Goal: Task Accomplishment & Management: Manage account settings

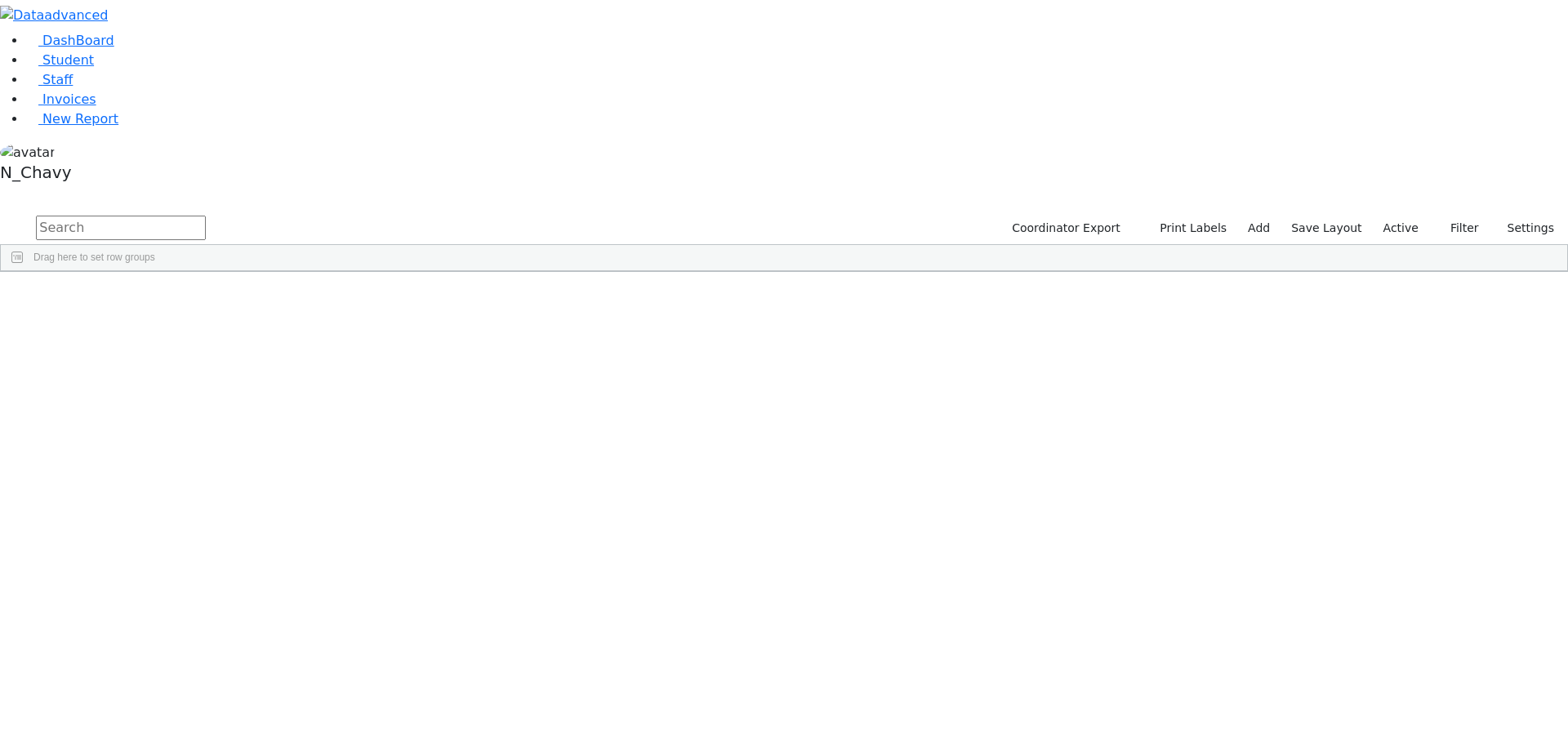
click at [1413, 213] on div "Coordinator Export Print Labels Add Save Layout Active Filter All Active Inacti…" at bounding box center [1281, 228] width 573 height 31
click at [1410, 215] on label "Active" at bounding box center [1400, 228] width 50 height 25
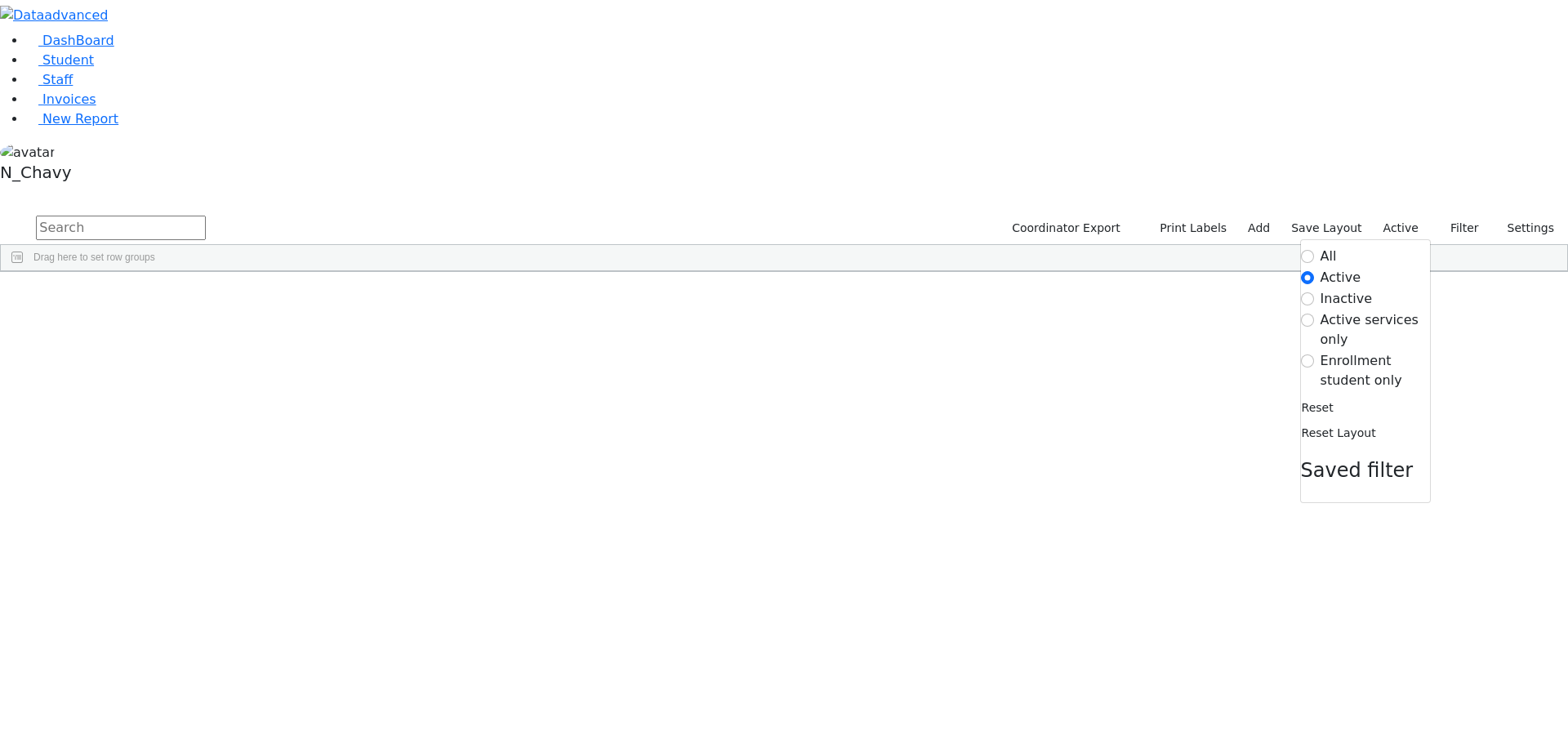
click at [1346, 351] on label "Enrollment student only" at bounding box center [1375, 371] width 110 height 39
click at [1314, 355] on input "Enrollment student only" at bounding box center [1306, 361] width 13 height 13
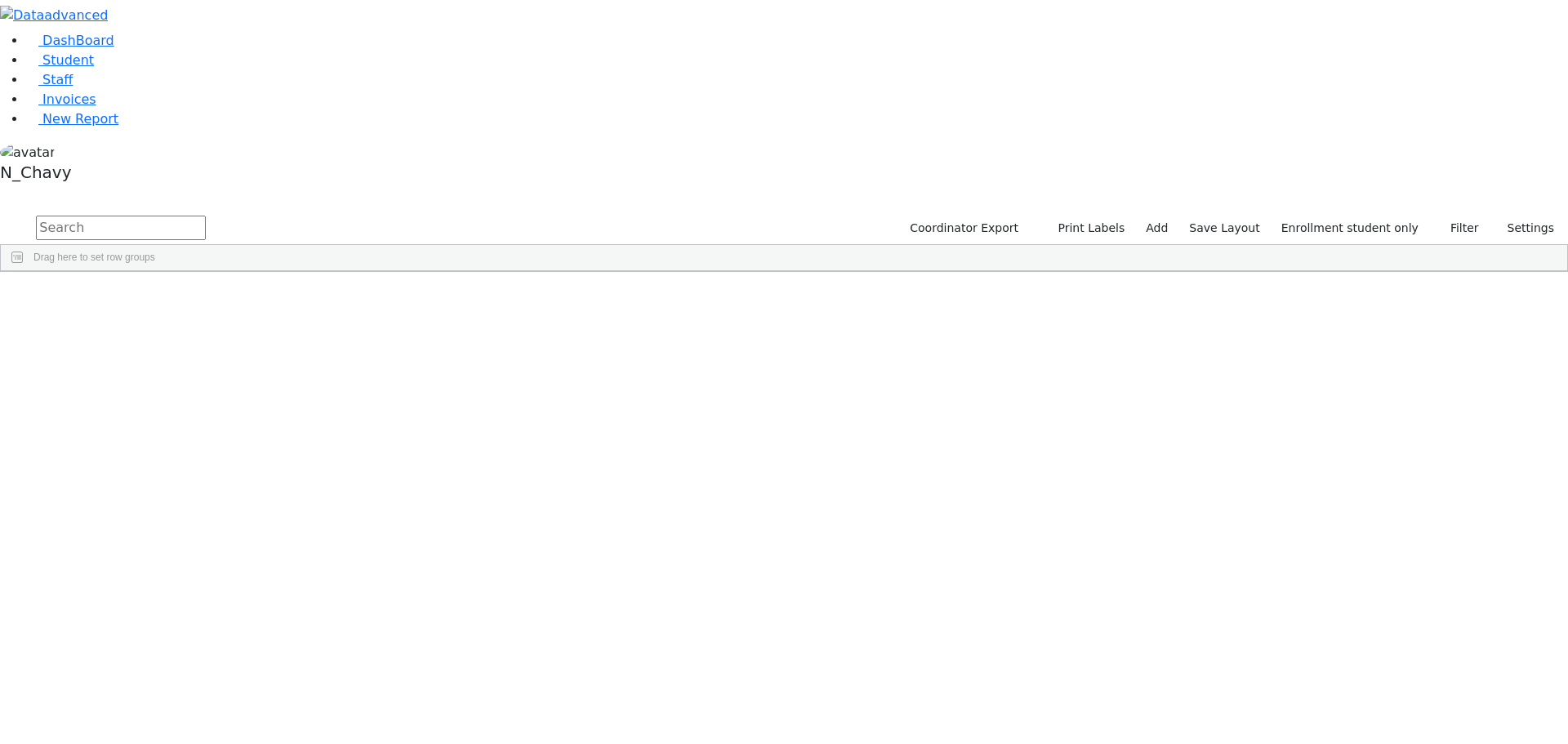
click at [167, 573] on div "Fisher" at bounding box center [126, 584] width 84 height 23
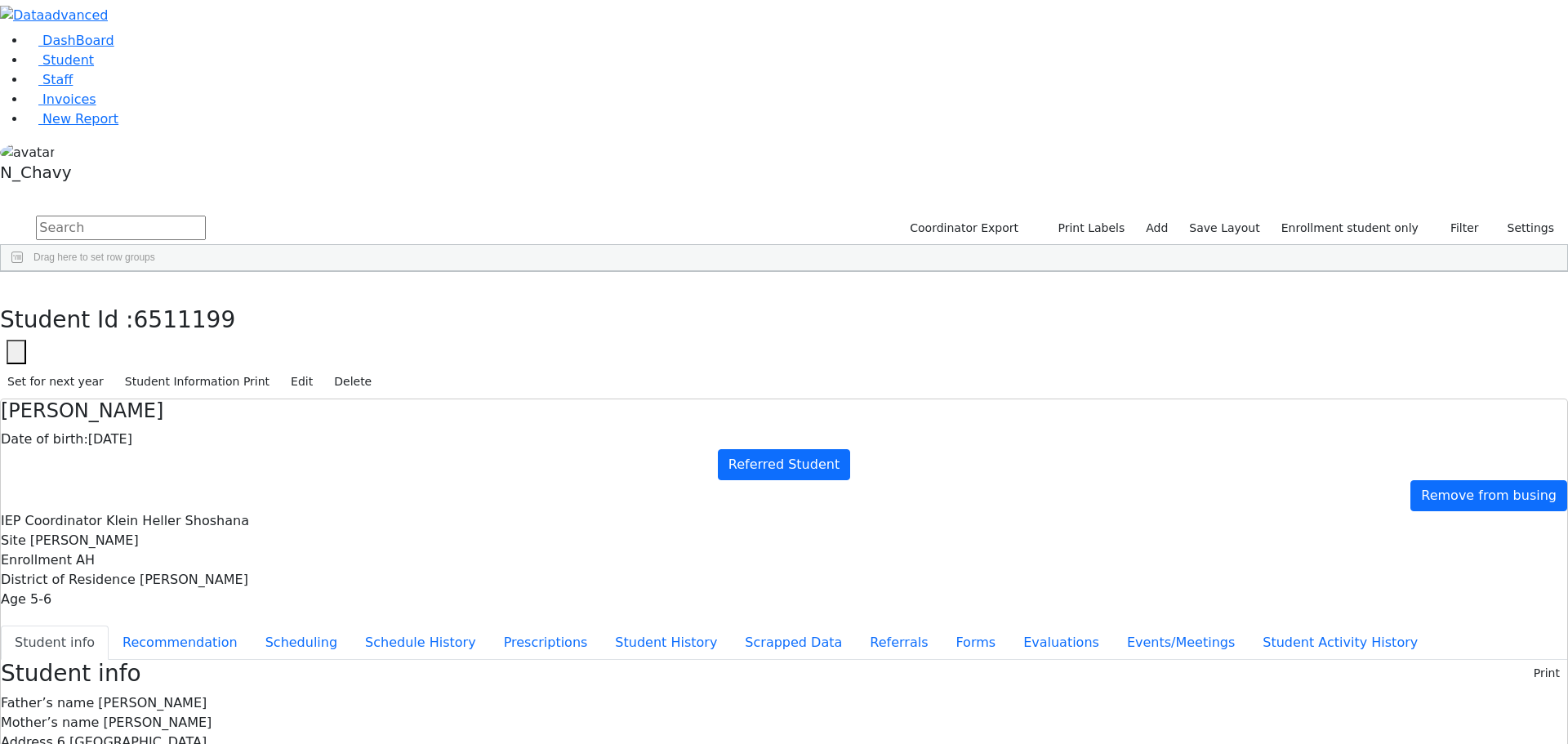
scroll to position [57, 0]
click at [252, 626] on button "Recommendation" at bounding box center [180, 643] width 143 height 35
checkbox input "true"
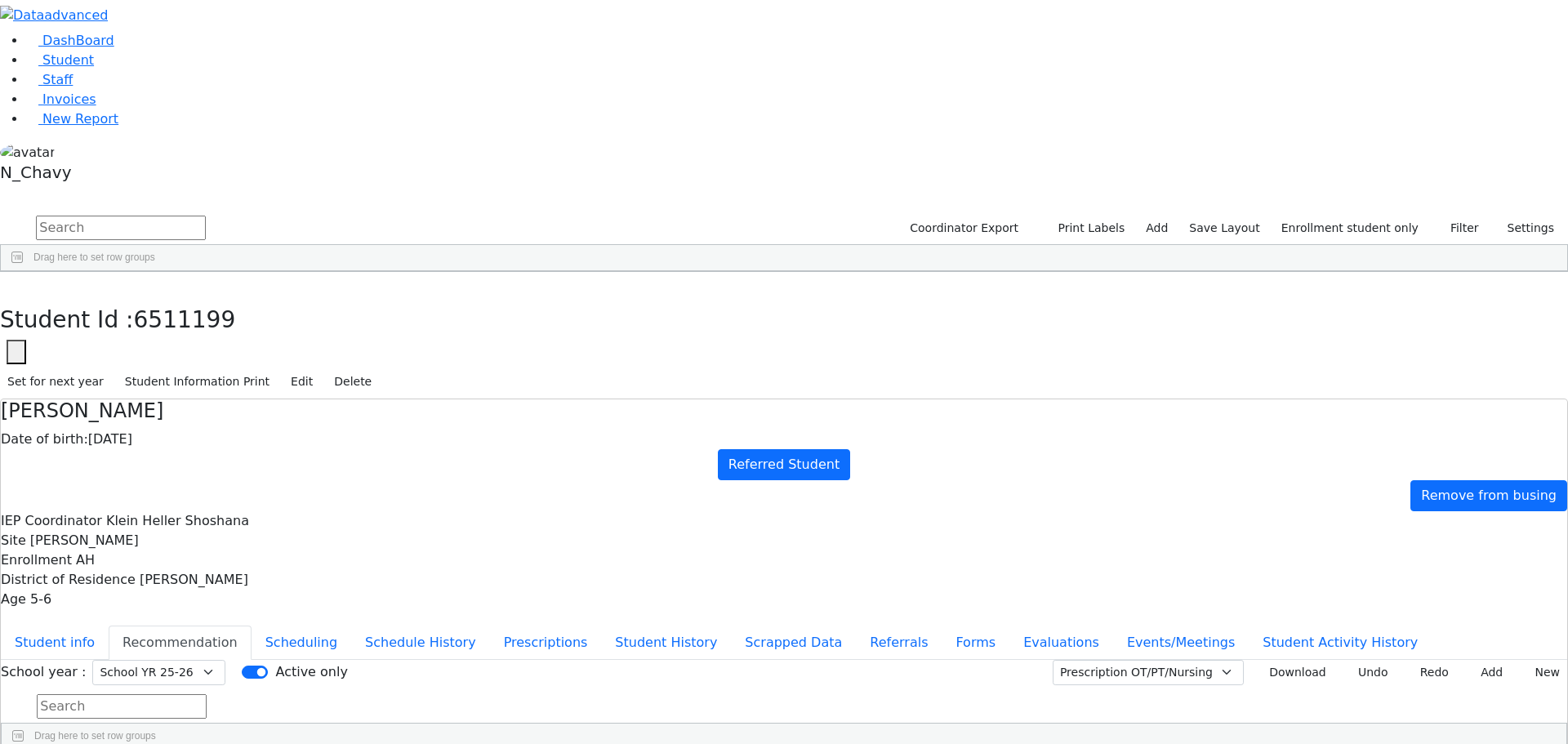
drag, startPoint x: 968, startPoint y: 481, endPoint x: 1134, endPoint y: 487, distance: 166.1
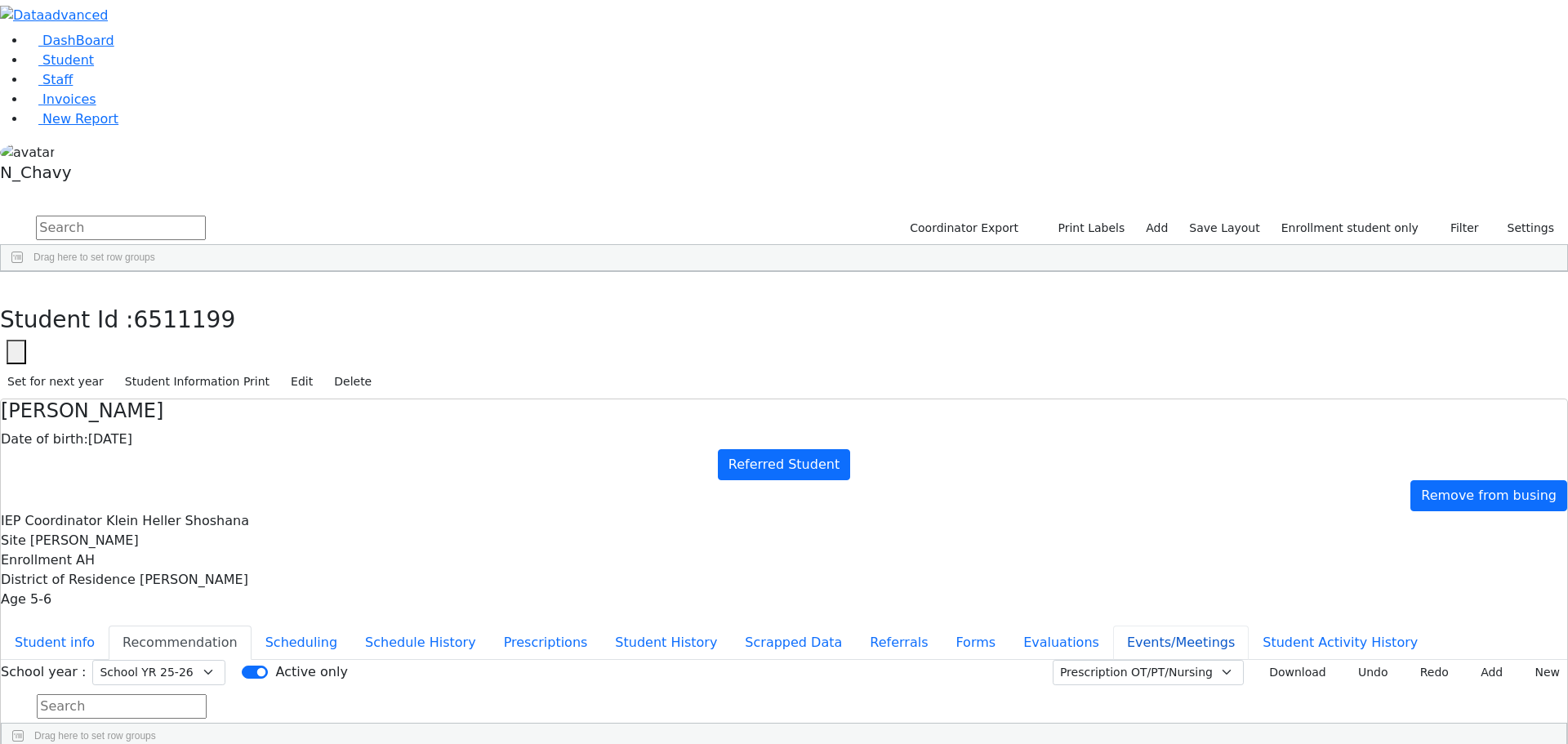
click at [1113, 626] on button "Events/Meetings" at bounding box center [1180, 643] width 136 height 35
click at [1009, 626] on button "Evaluations" at bounding box center [1061, 643] width 104 height 35
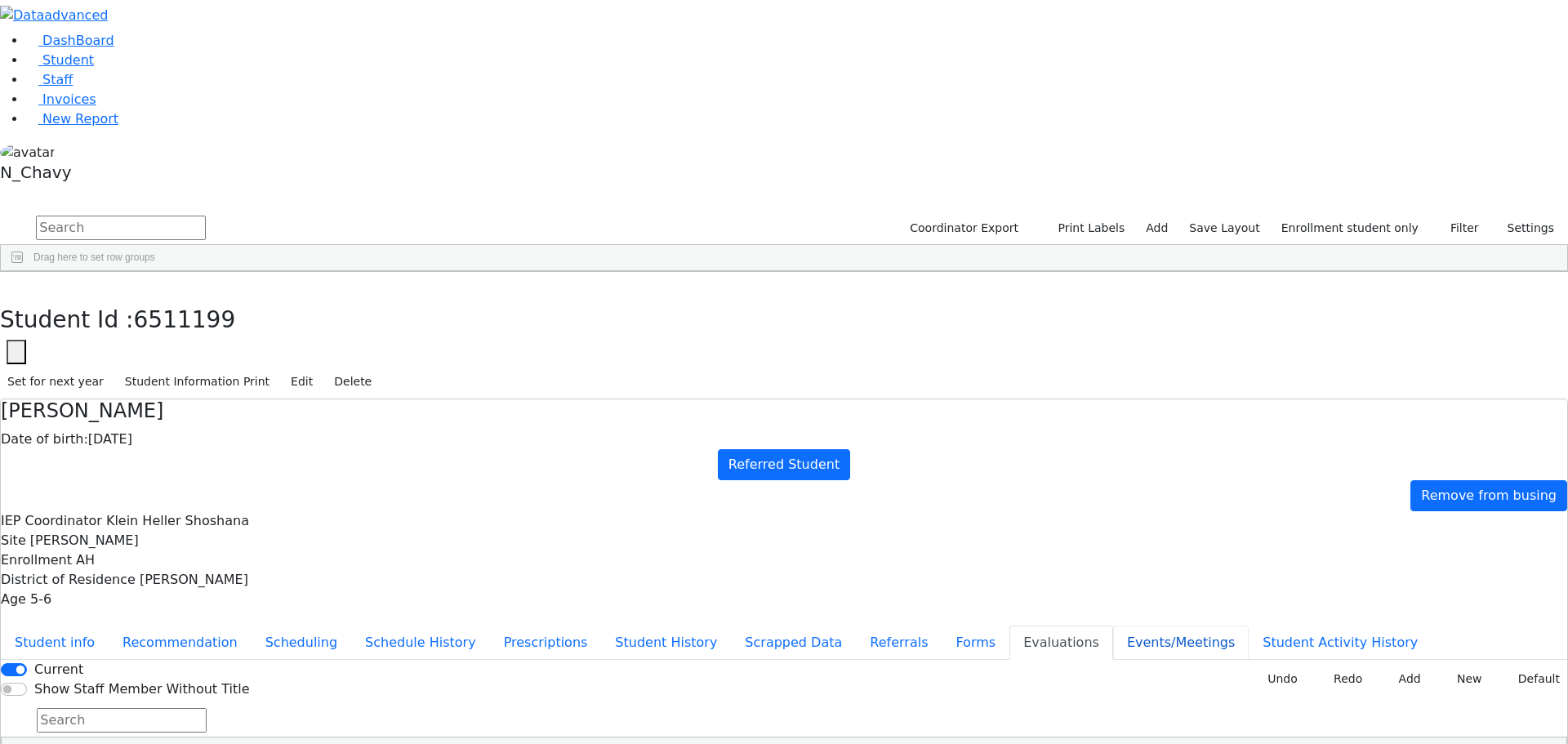
click at [1113, 626] on button "Events/Meetings" at bounding box center [1180, 643] width 136 height 35
click at [1249, 626] on button "Student Activity History" at bounding box center [1340, 643] width 183 height 35
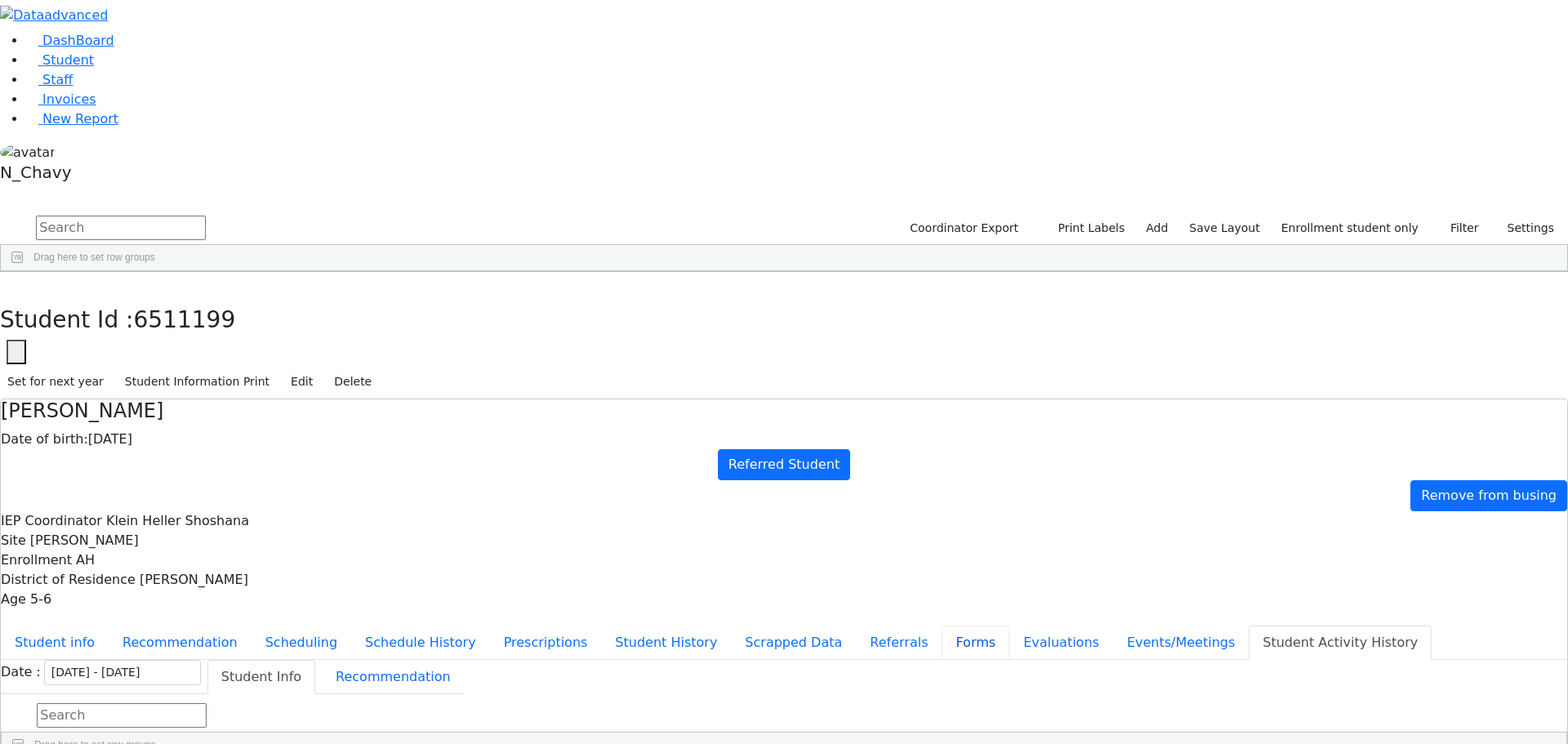
click at [941, 626] on button "Forms" at bounding box center [975, 643] width 68 height 35
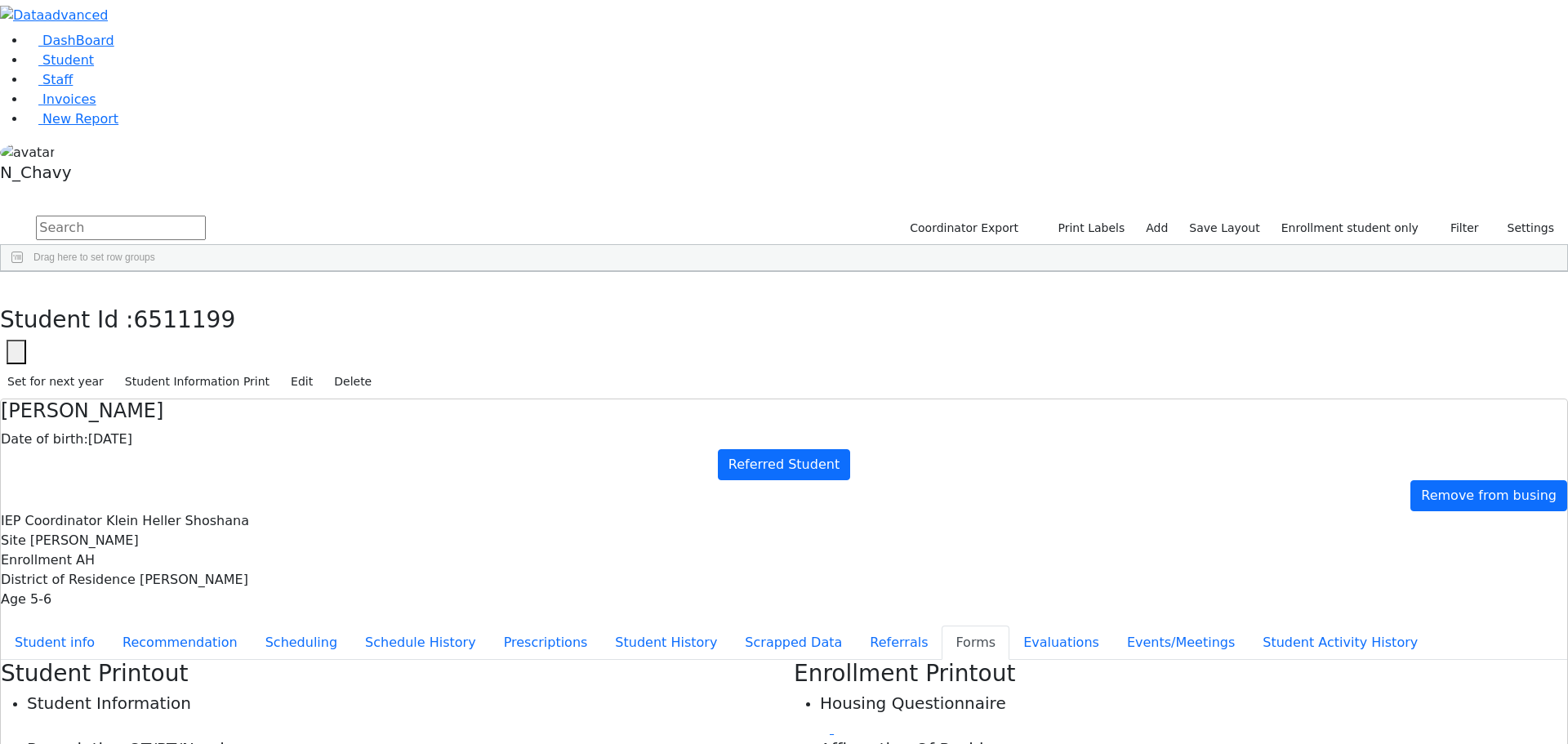
type input "Mrs. Zlaty Fisher"
click at [855, 626] on button "Referrals" at bounding box center [898, 643] width 86 height 35
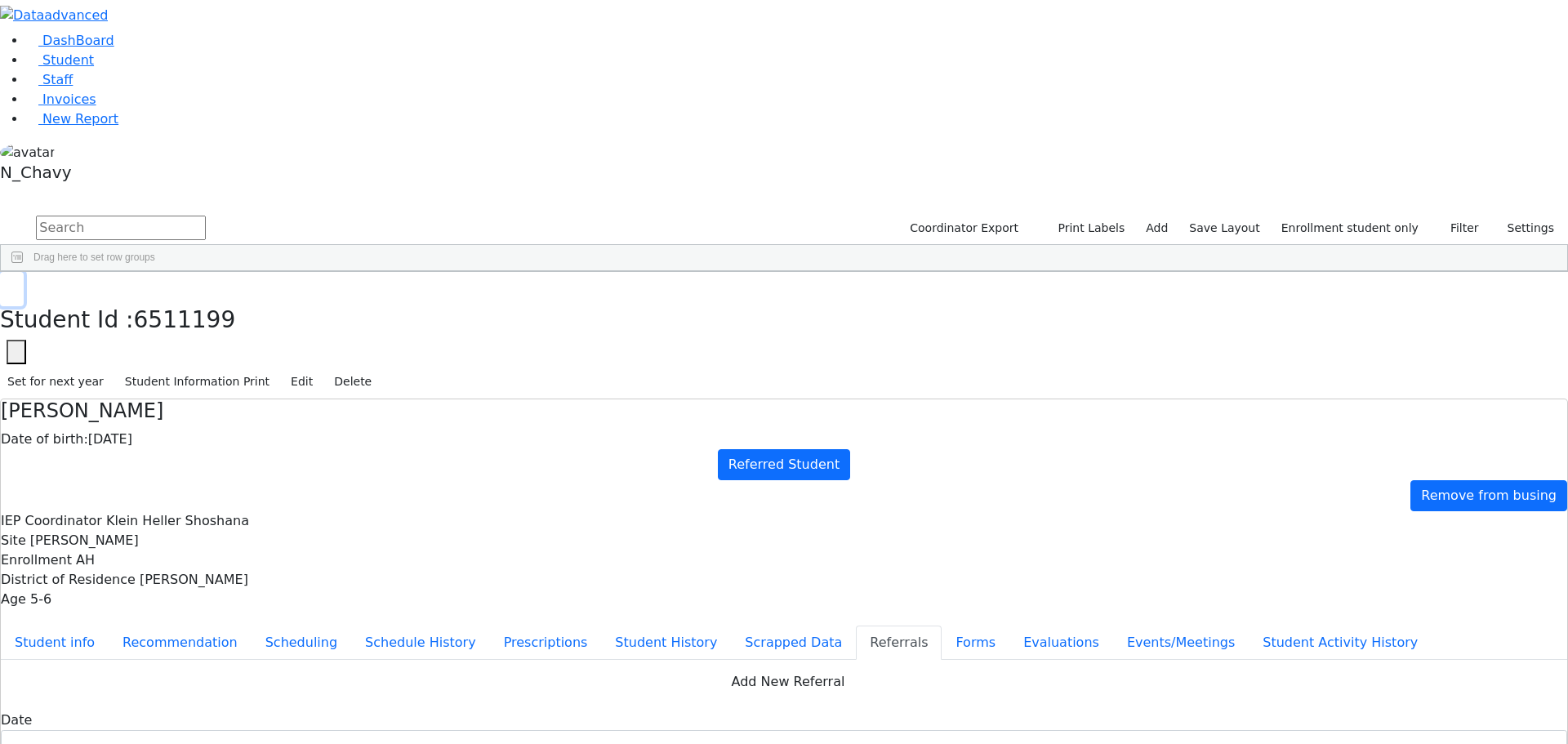
click at [16, 285] on icon "button" at bounding box center [12, 290] width 9 height 10
drag, startPoint x: 68, startPoint y: 115, endPoint x: 77, endPoint y: 114, distance: 9.1
click at [68, 68] on span "Student" at bounding box center [68, 60] width 52 height 15
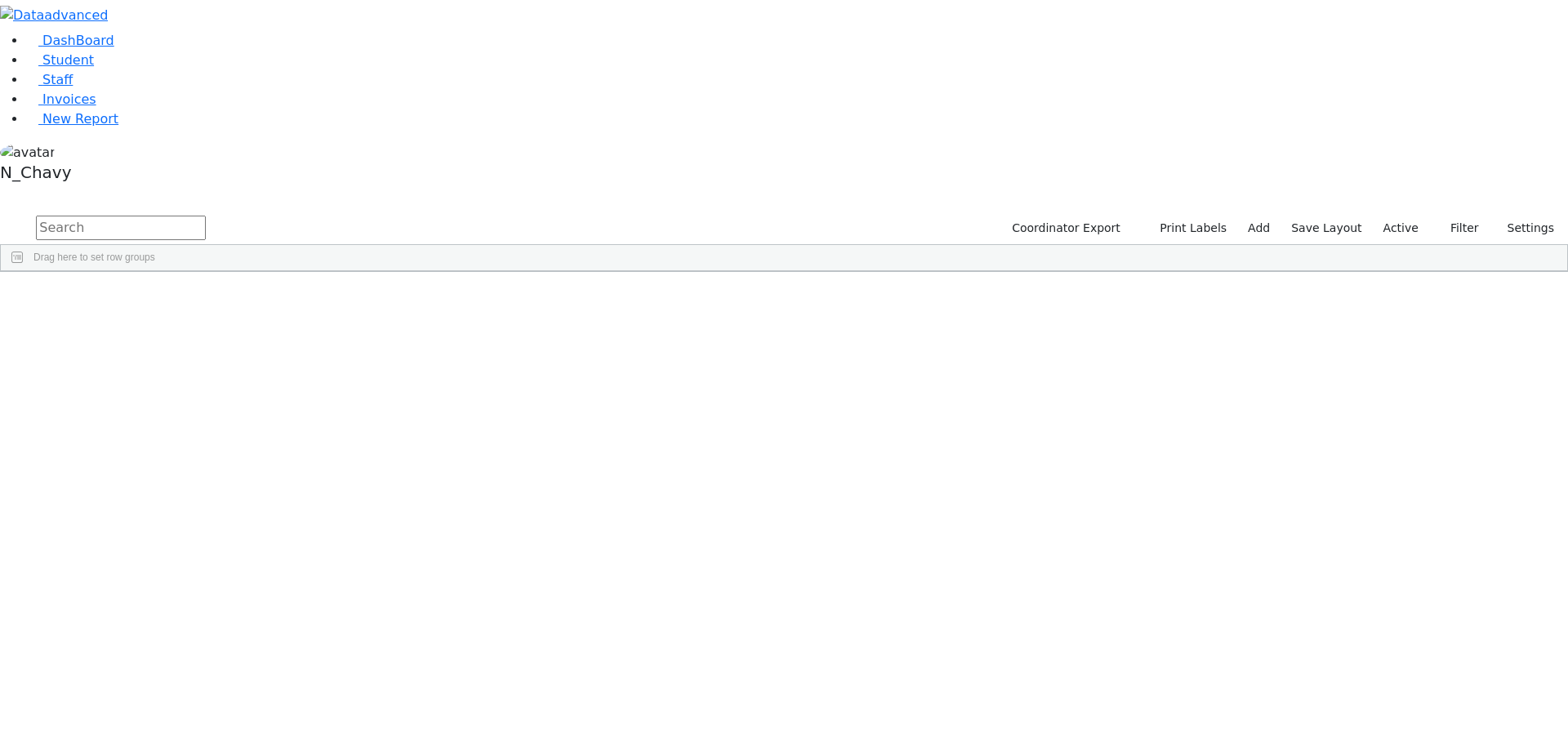
drag, startPoint x: 0, startPoint y: 0, endPoint x: 260, endPoint y: 64, distance: 267.8
click at [206, 215] on input "text" at bounding box center [121, 227] width 170 height 24
type input "blum"
click at [167, 344] on div "Blum" at bounding box center [126, 355] width 84 height 23
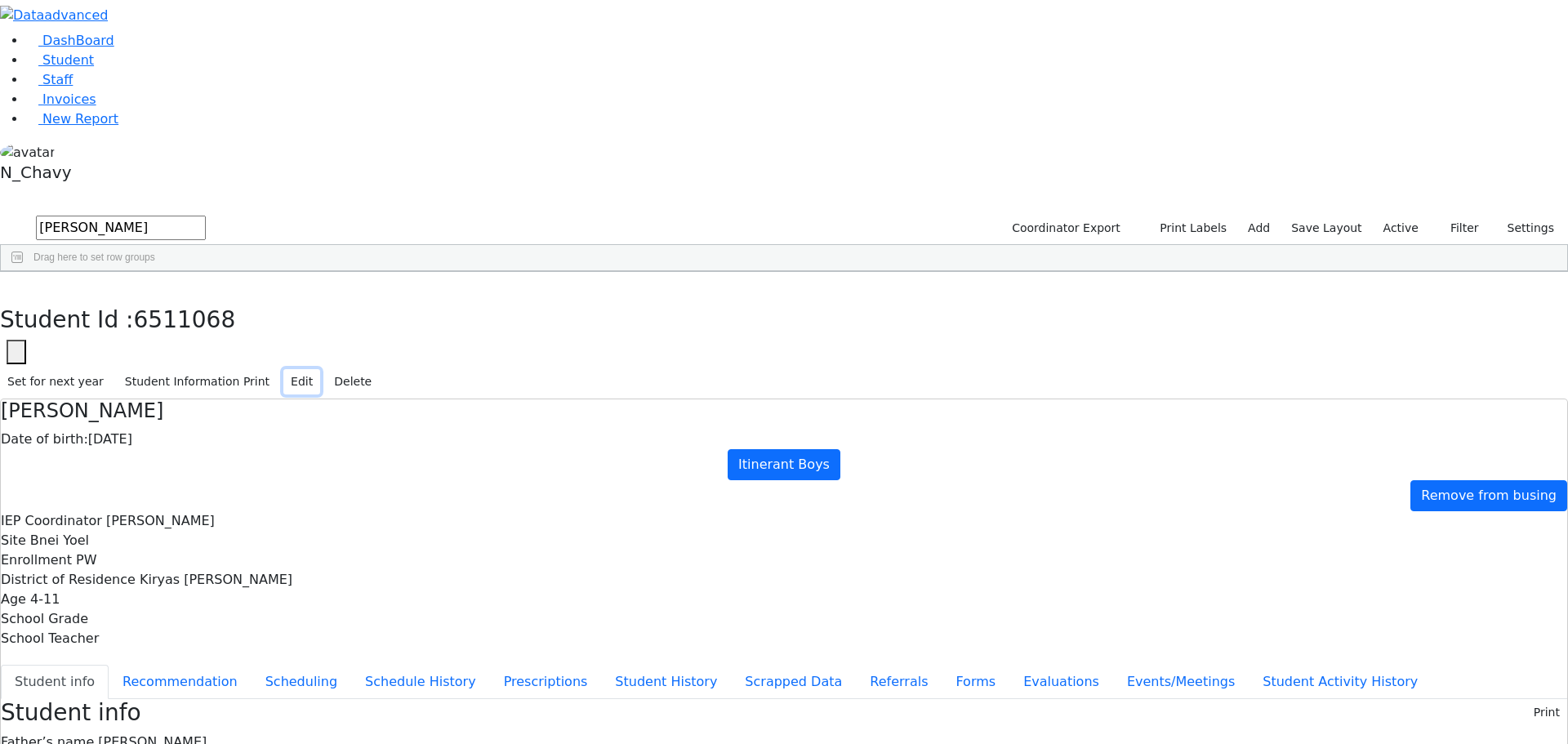
click at [320, 369] on button "Edit" at bounding box center [302, 382] width 37 height 25
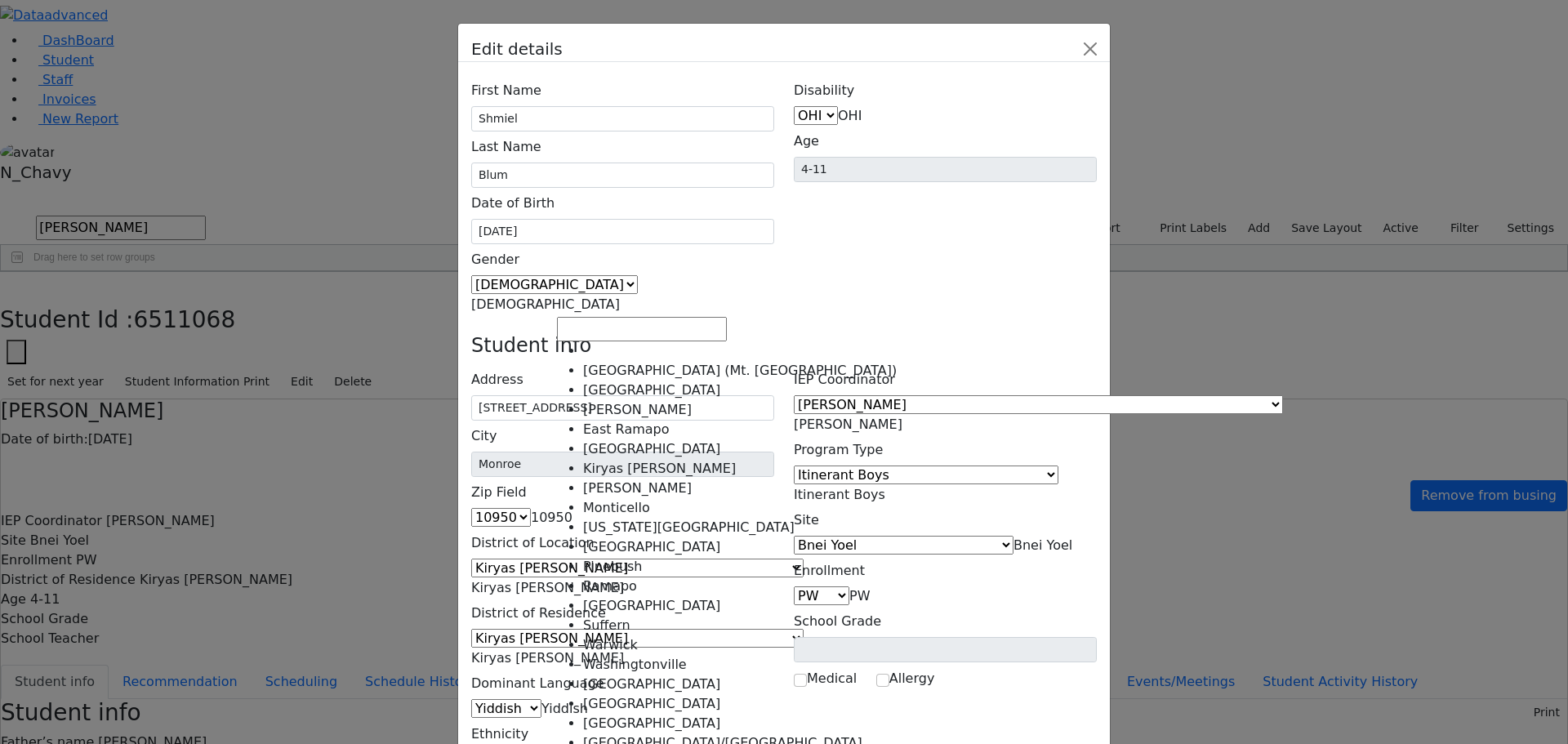
click at [624, 580] on span "Kiryas [PERSON_NAME]" at bounding box center [547, 588] width 153 height 15
select select "7"
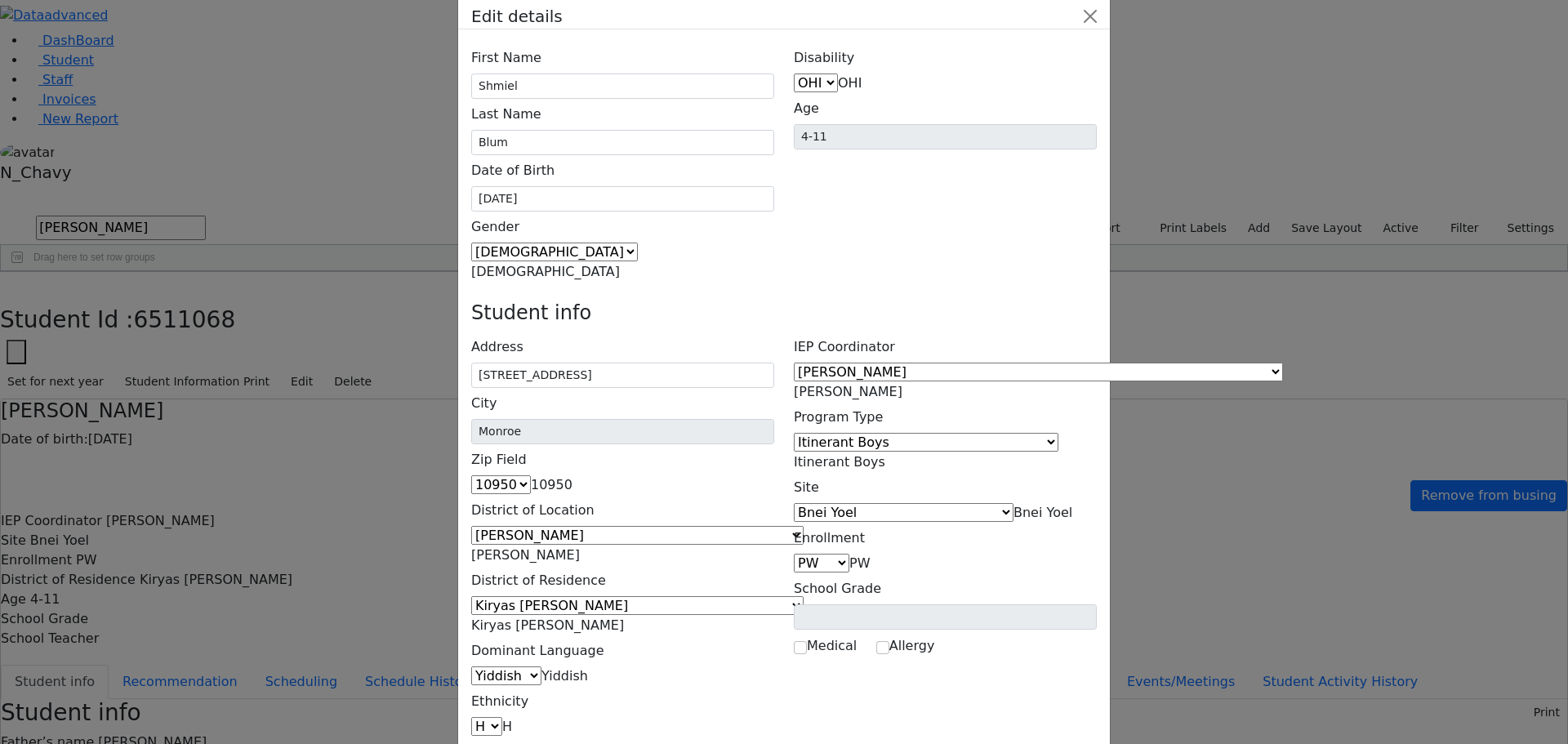
scroll to position [60, 0]
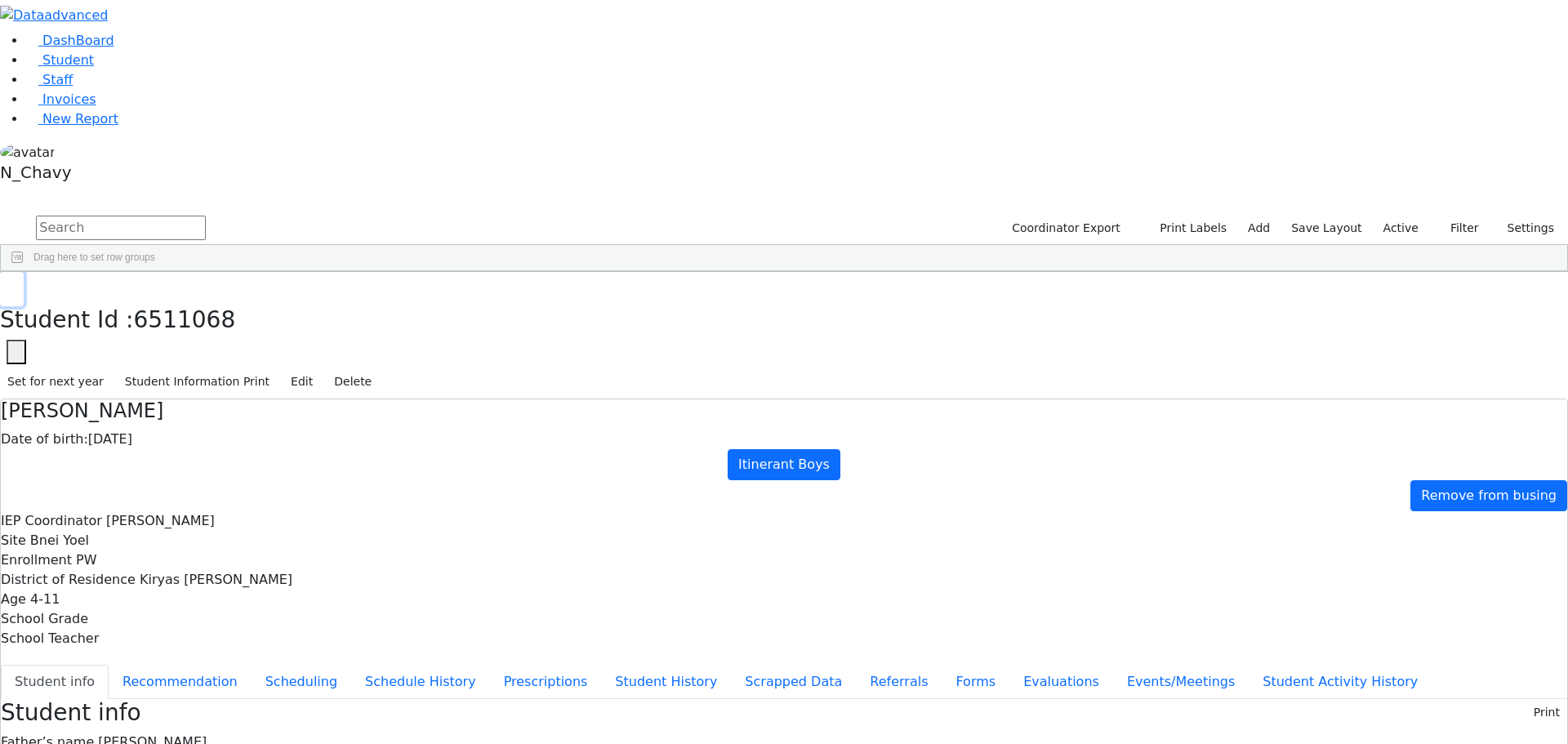
drag, startPoint x: 307, startPoint y: 30, endPoint x: 292, endPoint y: 38, distance: 17.0
click at [24, 272] on button "button" at bounding box center [12, 289] width 24 height 35
click at [94, 68] on link "Student" at bounding box center [60, 60] width 68 height 15
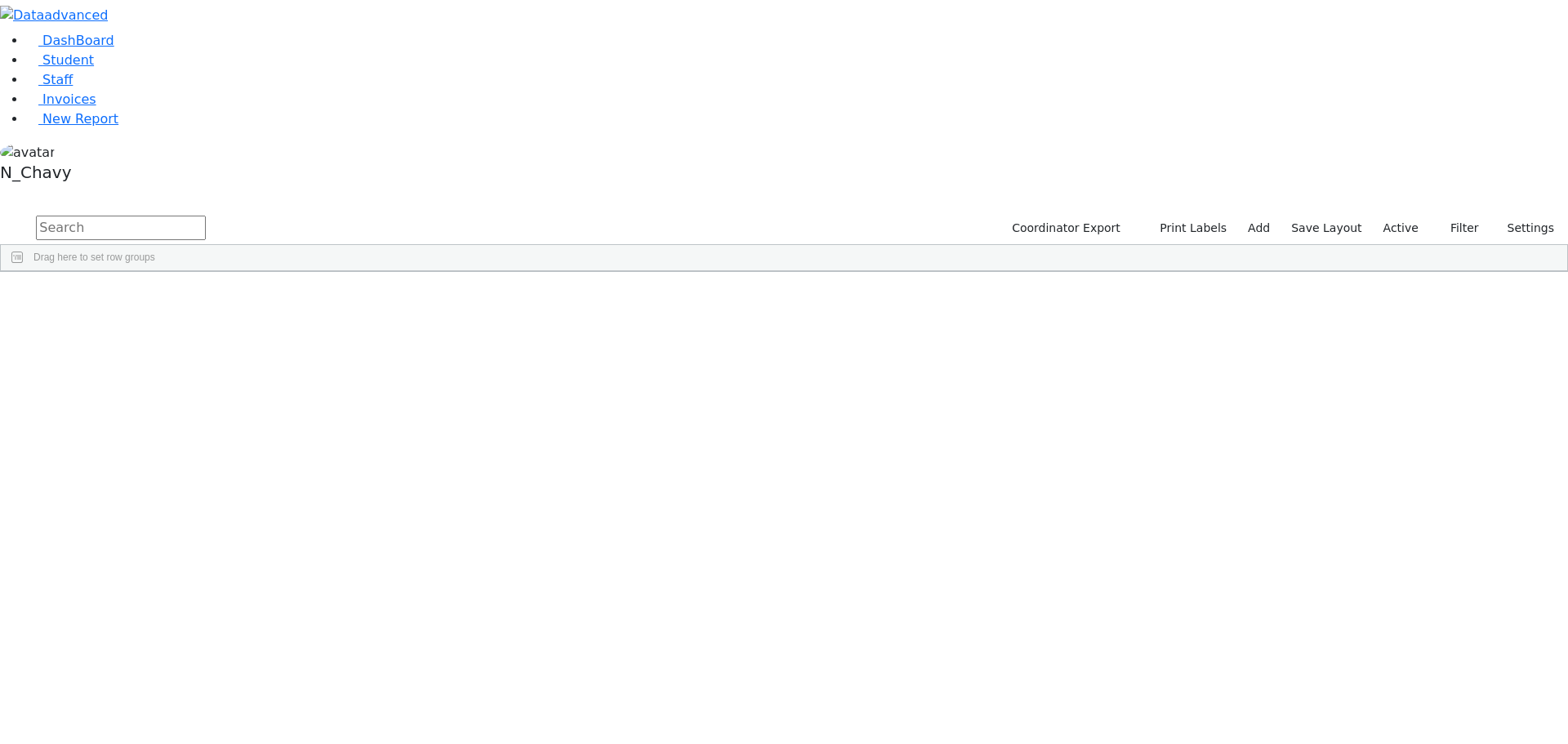
drag, startPoint x: 1398, startPoint y: 68, endPoint x: 1398, endPoint y: 90, distance: 22.0
click at [1399, 215] on label "Active" at bounding box center [1400, 228] width 50 height 25
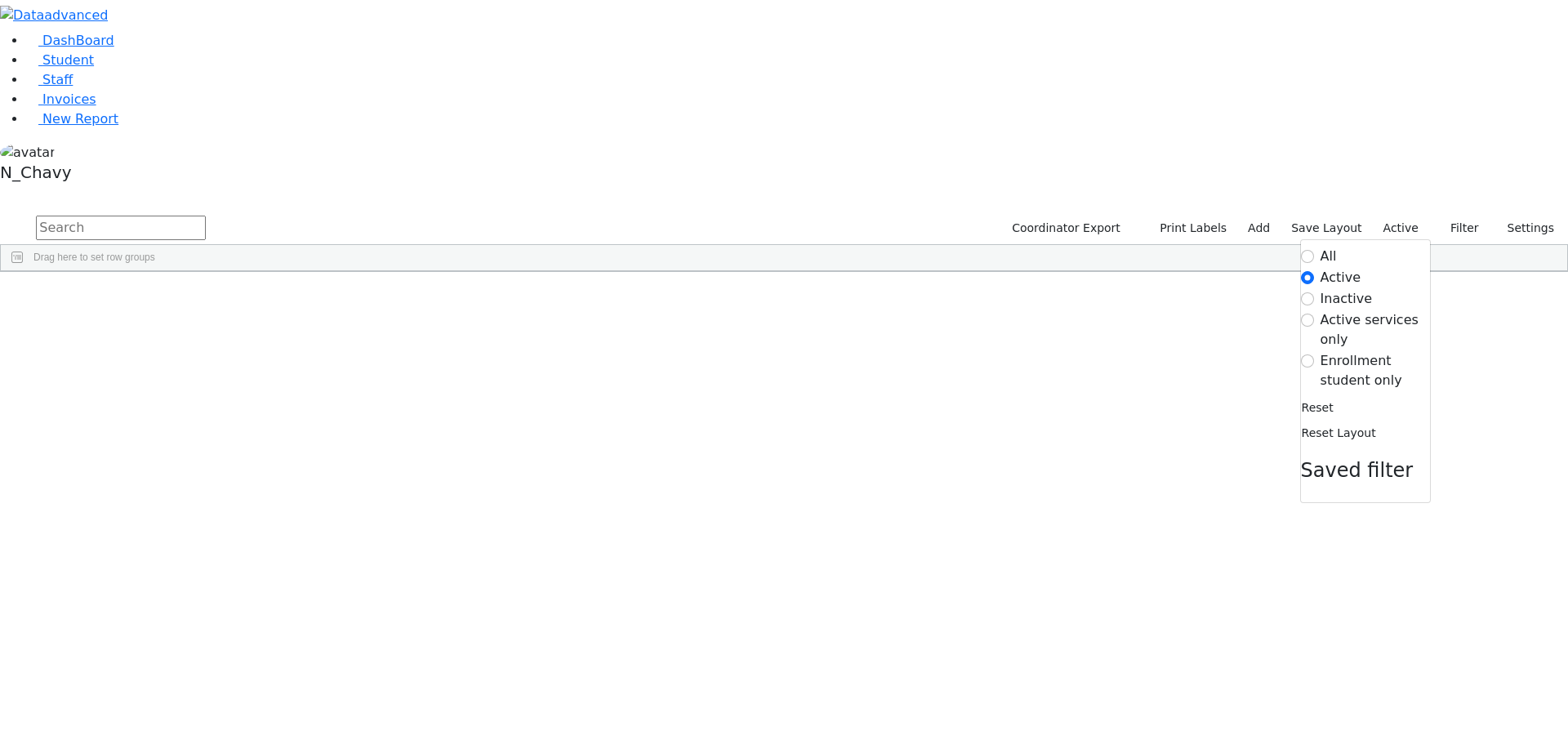
click at [1364, 351] on label "Enrollment student only" at bounding box center [1375, 371] width 110 height 39
click at [1314, 355] on input "Enrollment student only" at bounding box center [1306, 361] width 13 height 13
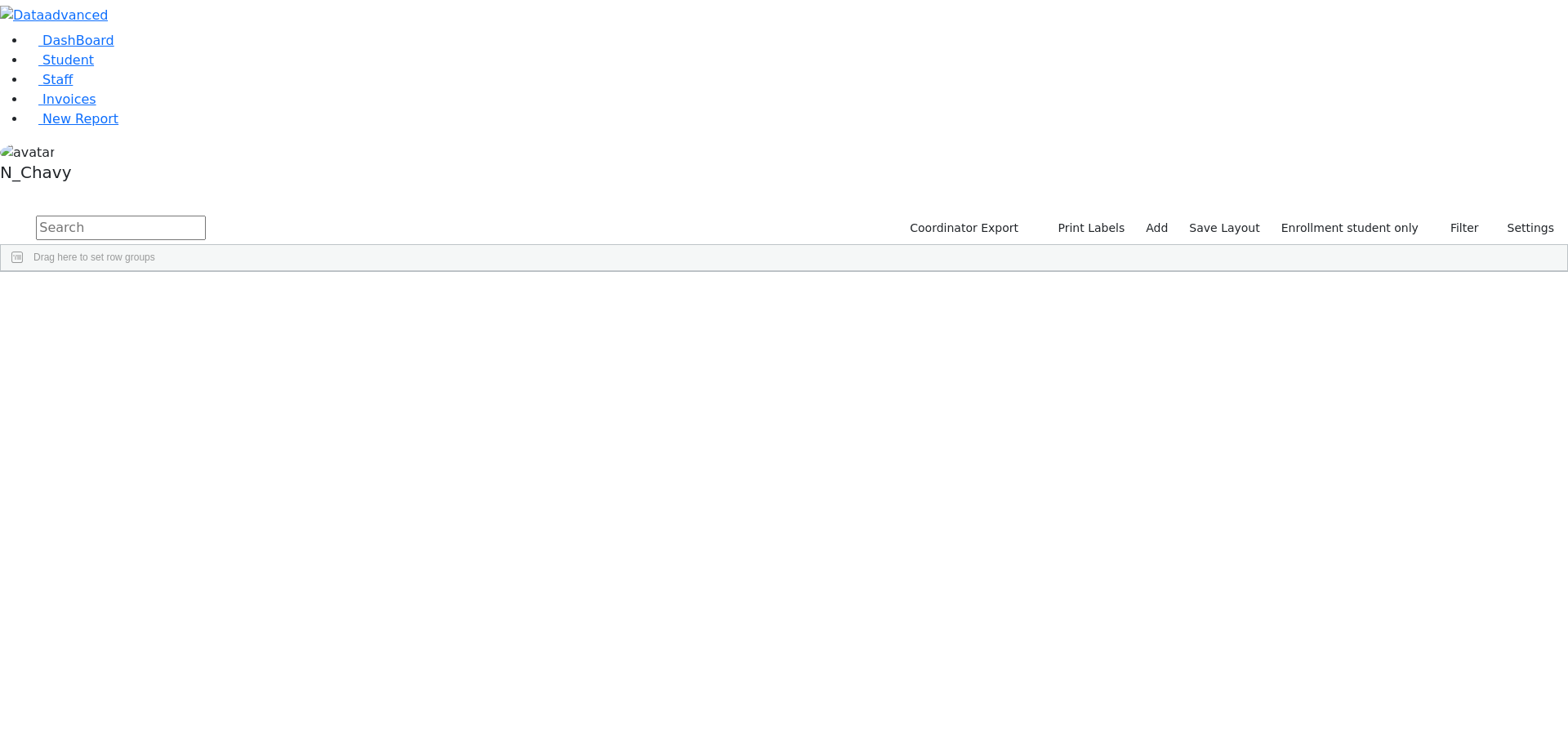
click at [167, 458] on div "Brach" at bounding box center [126, 469] width 84 height 23
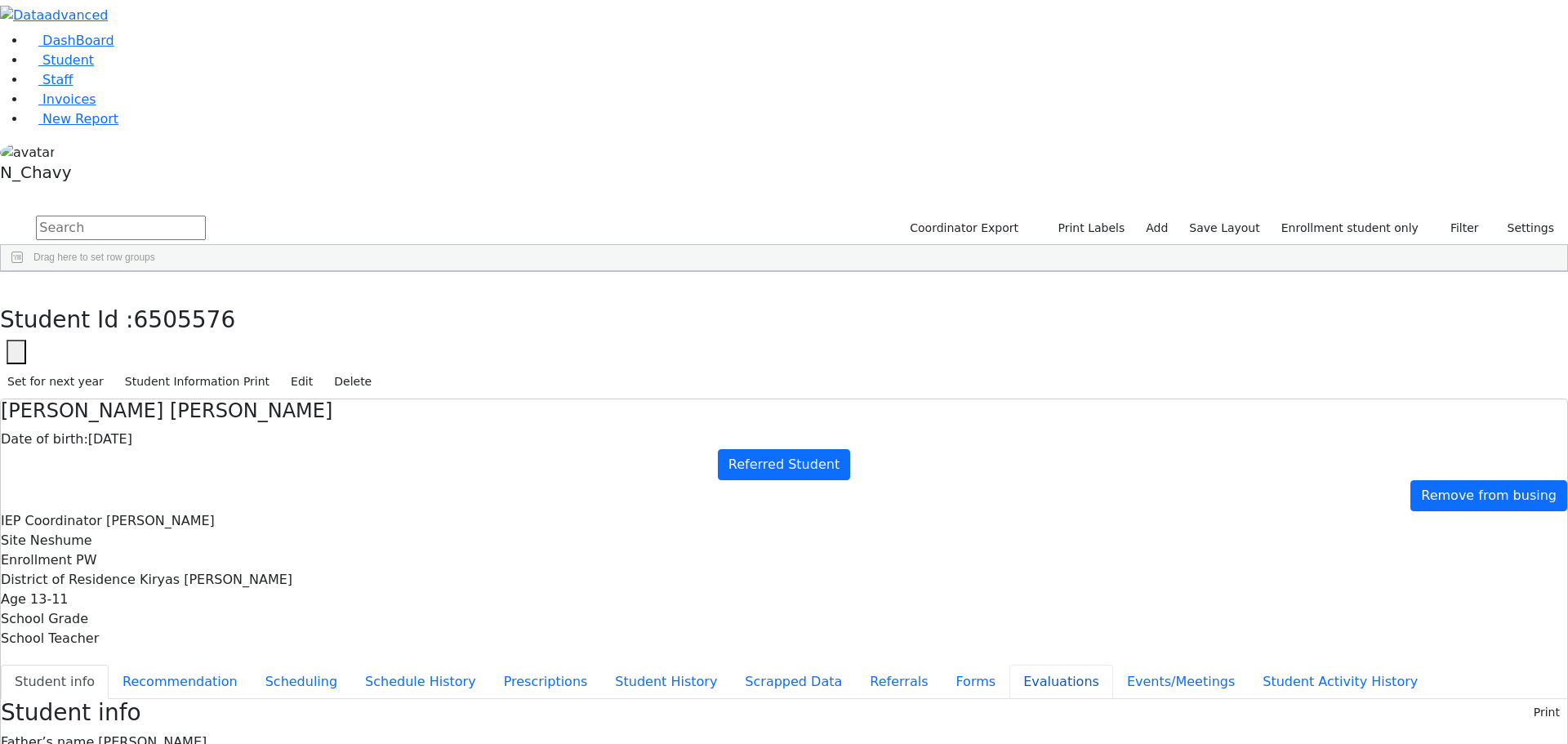
click at [1009, 665] on button "Evaluations" at bounding box center [1061, 682] width 104 height 35
type input "e"
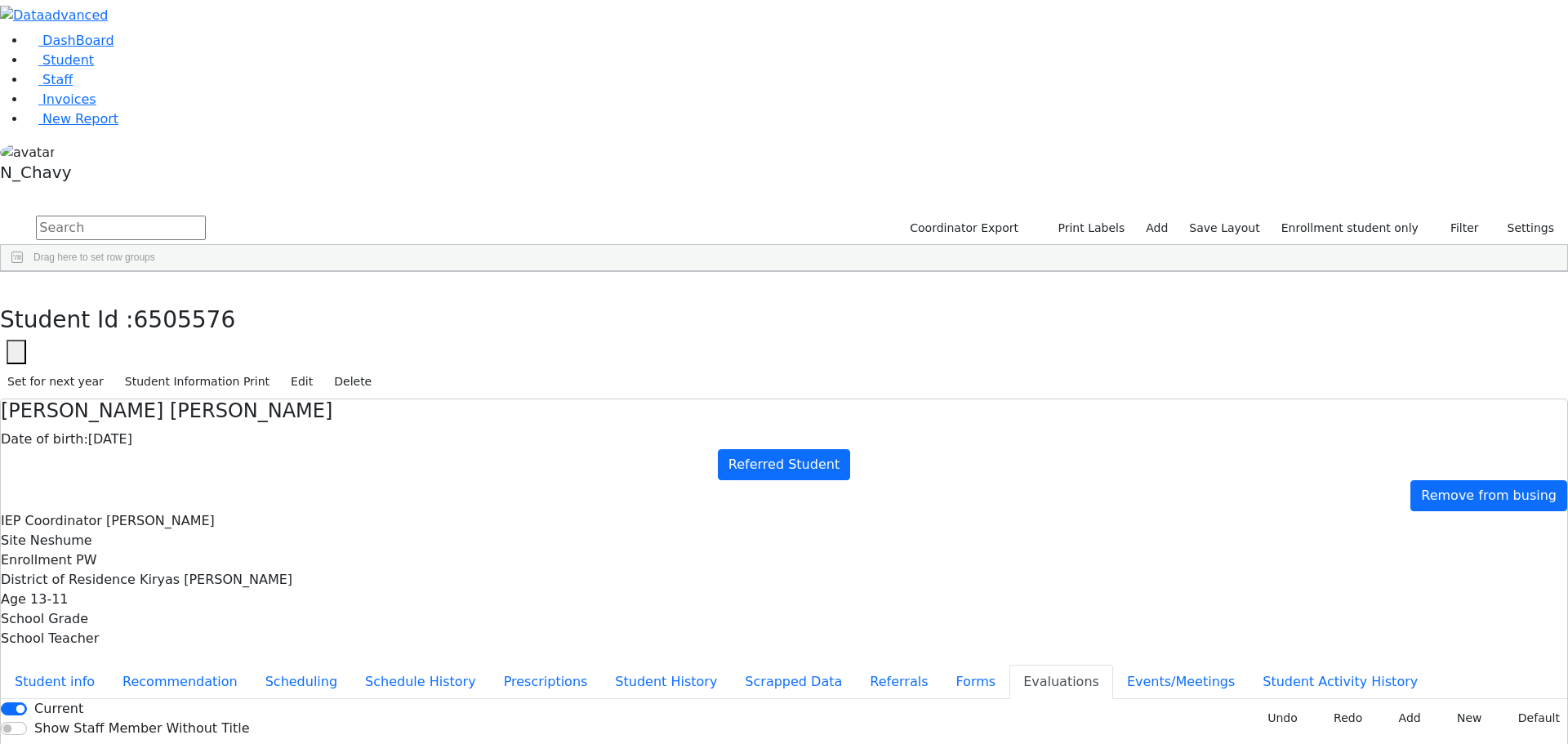
type input "be"
type input "[DATE]"
click at [193, 664] on div "Gestetner" at bounding box center [145, 675] width 95 height 23
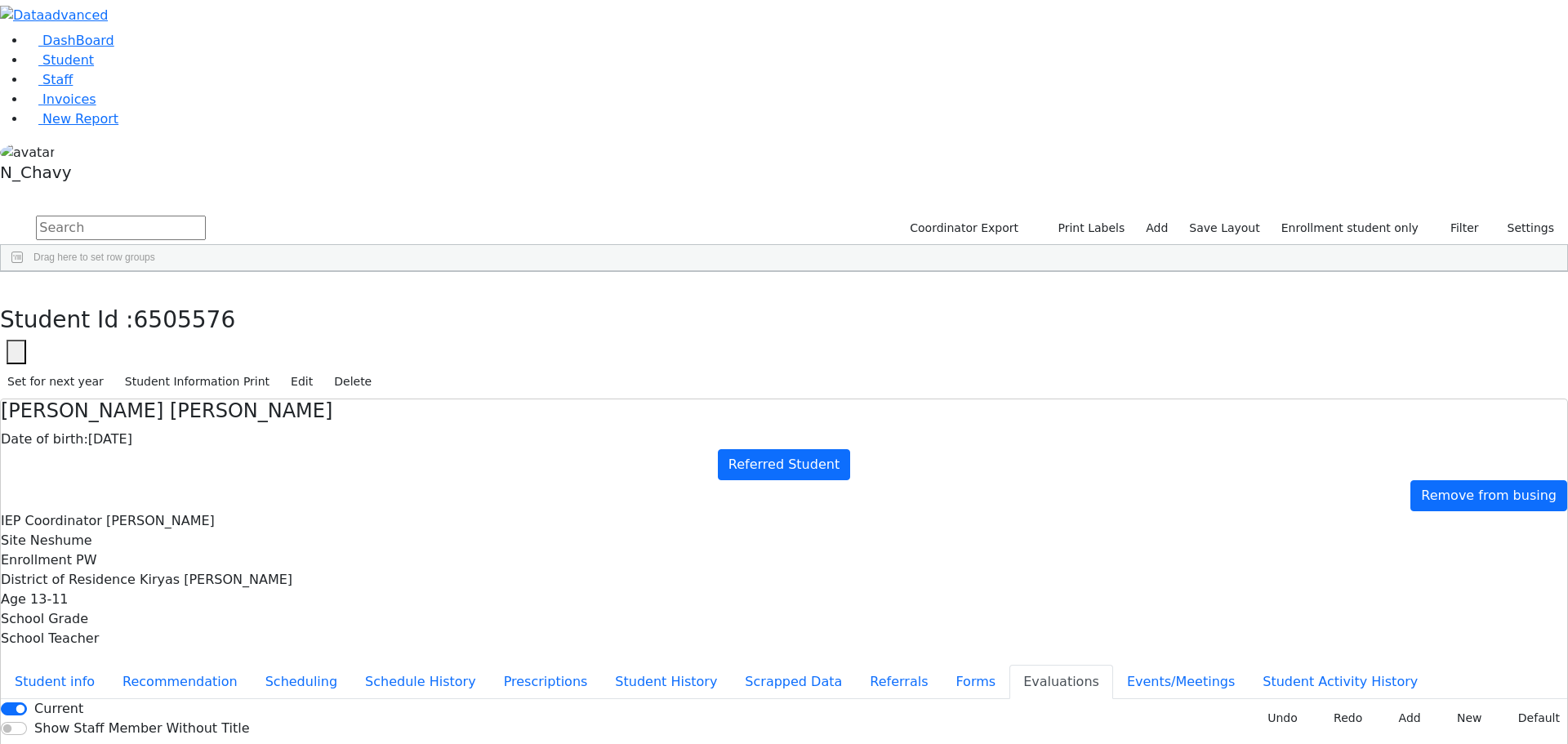
click at [193, 664] on div "Gestetner" at bounding box center [145, 675] width 95 height 23
type input "fl"
type input "[DATE]"
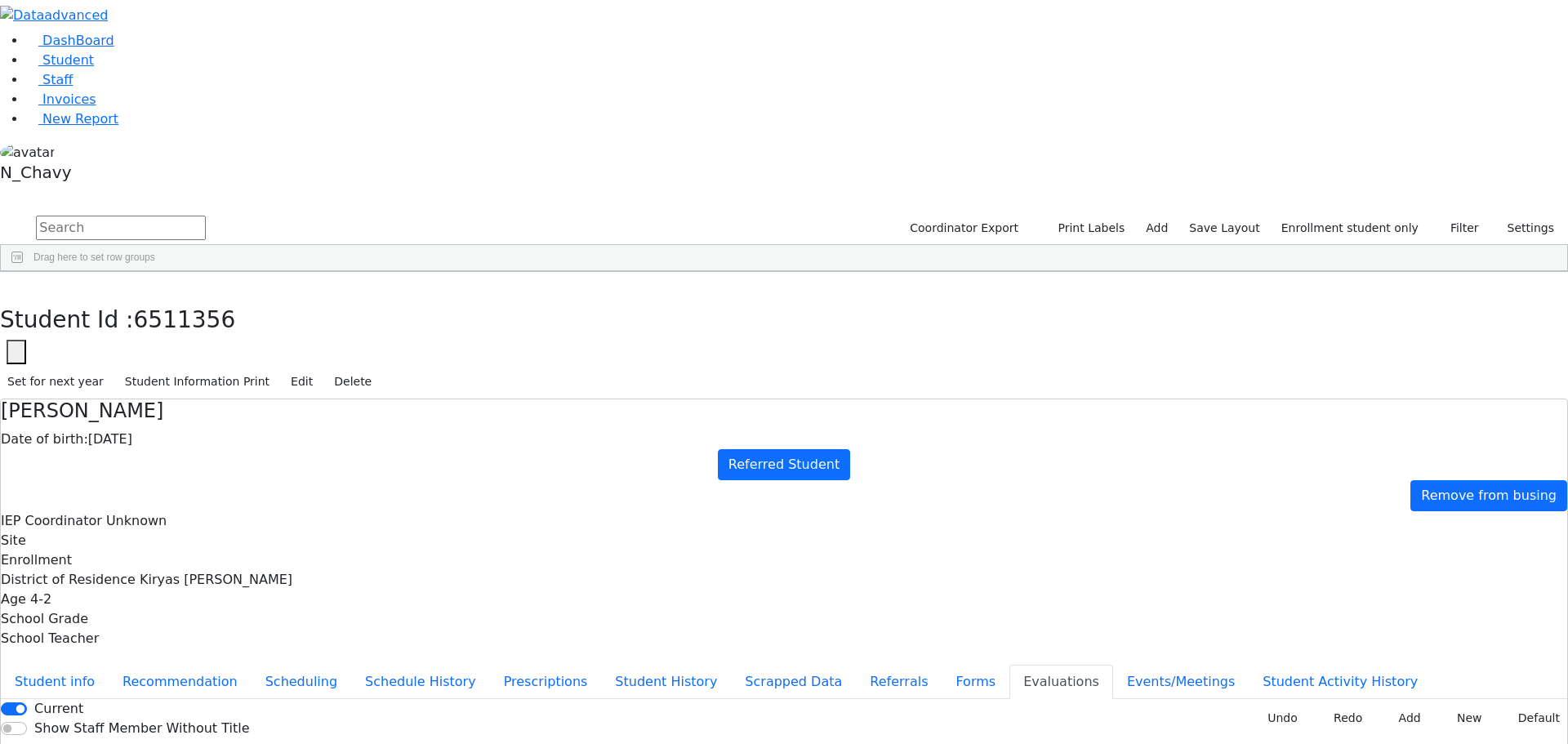
drag, startPoint x: 837, startPoint y: 637, endPoint x: 812, endPoint y: 598, distance: 46.3
click at [941, 665] on button "Forms" at bounding box center [975, 682] width 68 height 35
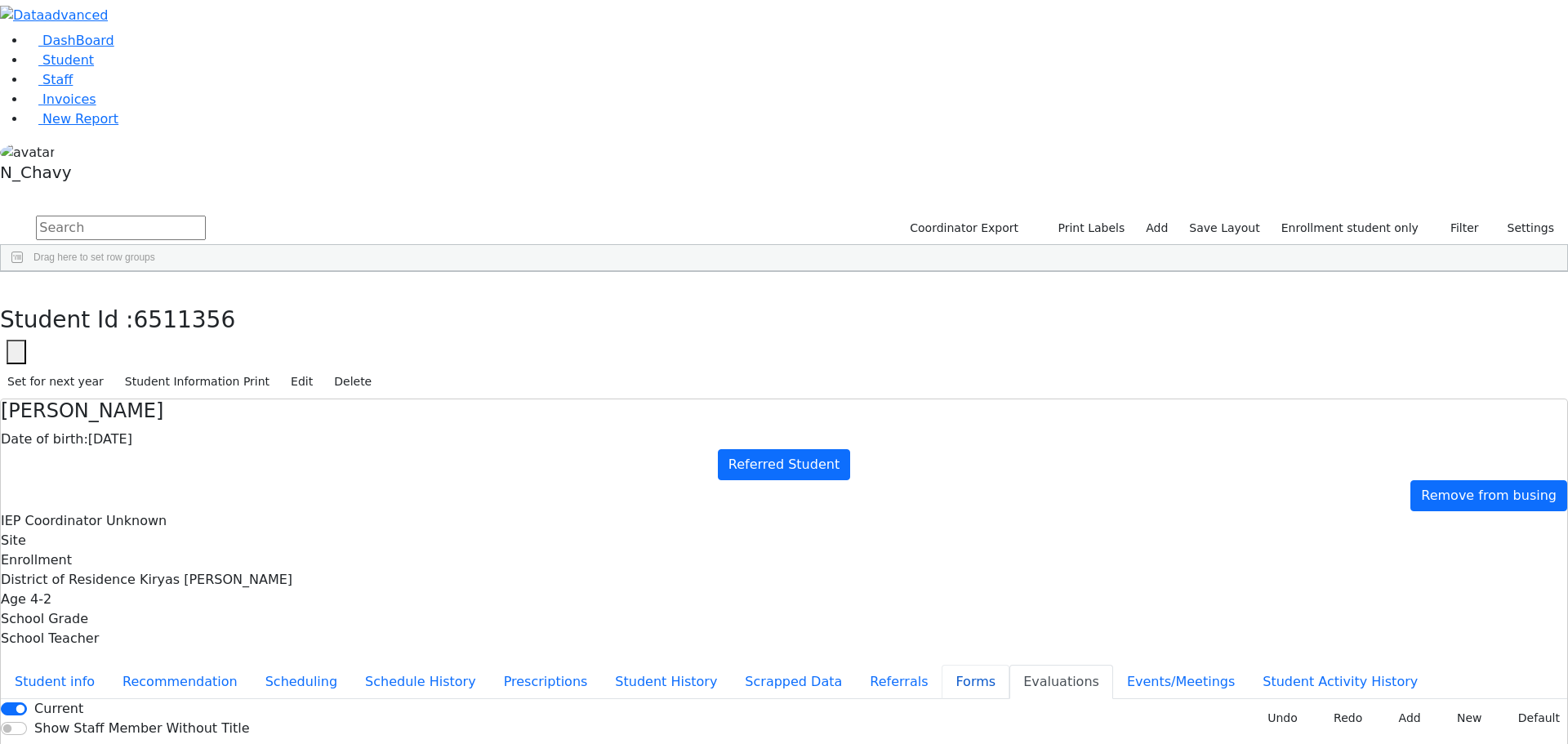
type input "[PERSON_NAME]"
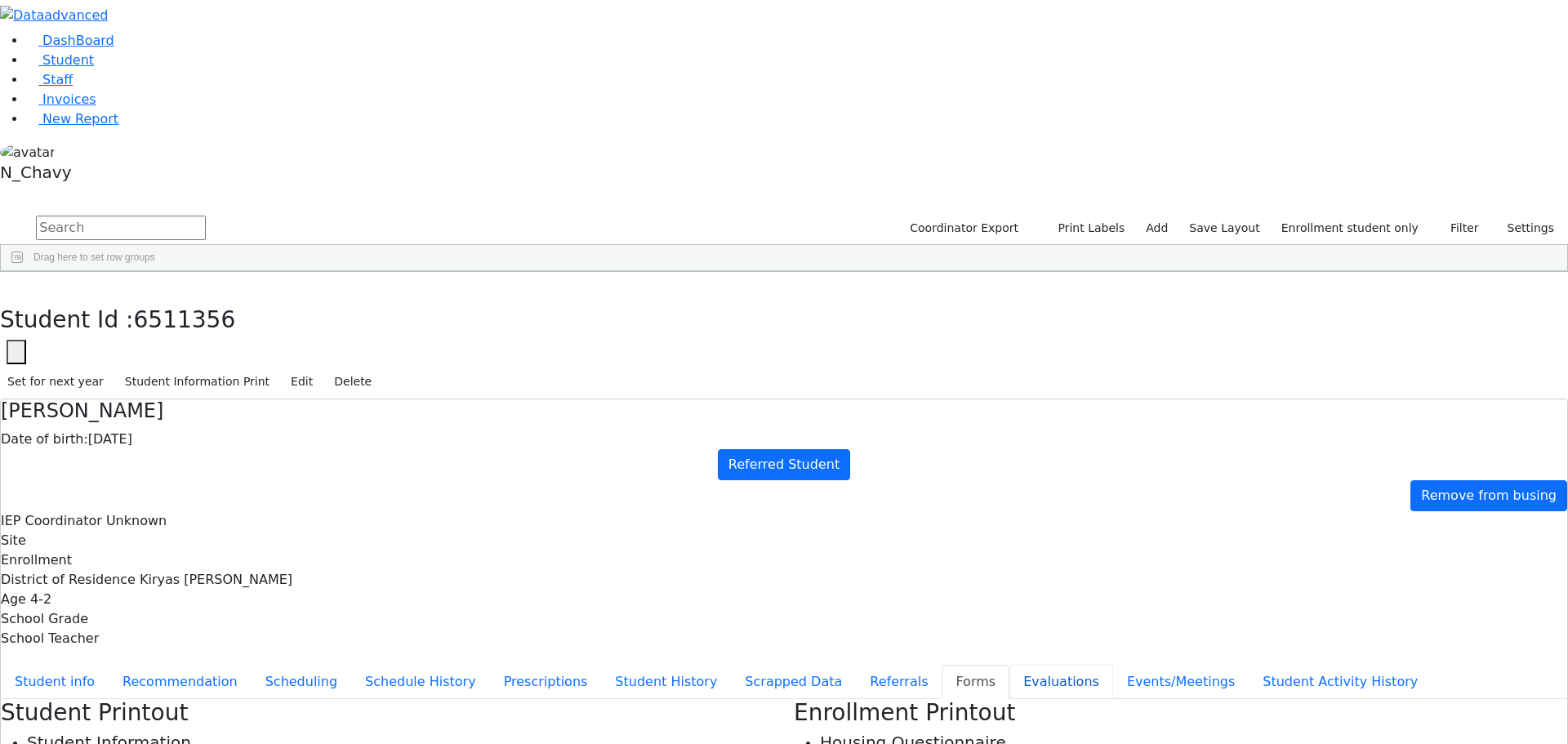
click at [1009, 665] on button "Evaluations" at bounding box center [1061, 682] width 104 height 35
